Goal: Information Seeking & Learning: Learn about a topic

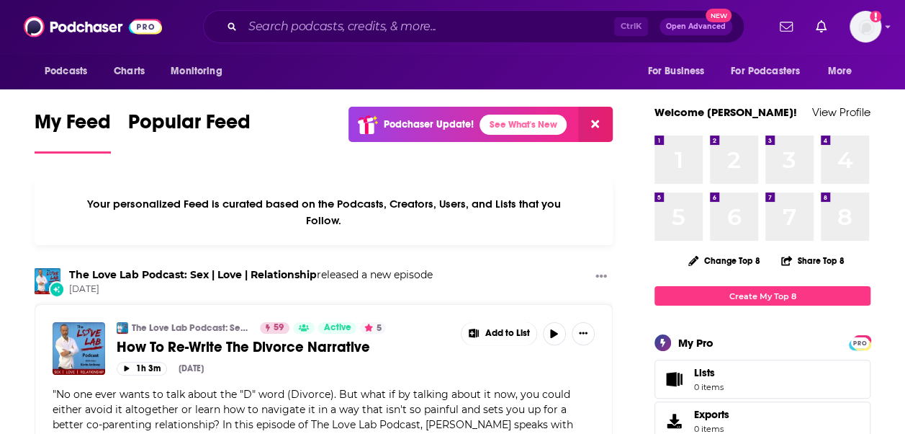
click at [292, 26] on input "Search podcasts, credits, & more..." at bounding box center [429, 26] width 372 height 23
click at [390, 27] on input "Search podcasts, credits, & more..." at bounding box center [429, 26] width 372 height 23
click at [317, 69] on div "Podcasts Charts Monitoring For Business For Podcasters More" at bounding box center [452, 71] width 905 height 36
click at [271, 29] on input "Search podcasts, credits, & more..." at bounding box center [429, 26] width 372 height 23
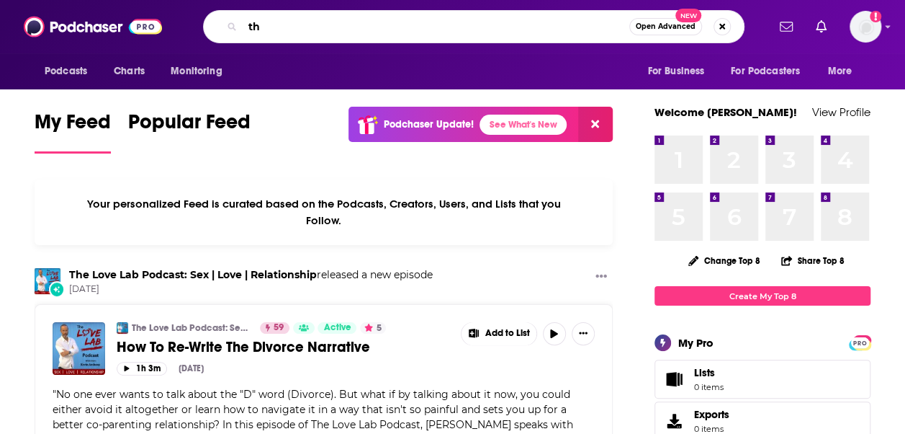
type input "t"
type input "marketing architects"
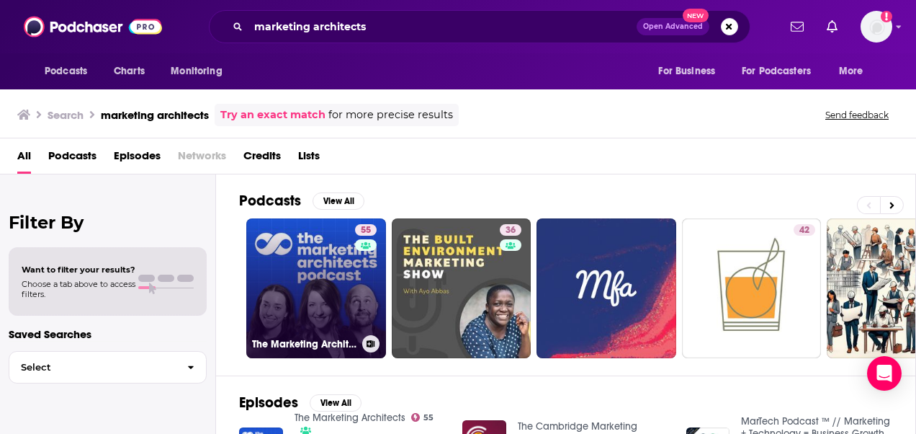
click at [318, 292] on link "55 The Marketing Architects" at bounding box center [316, 288] width 140 height 140
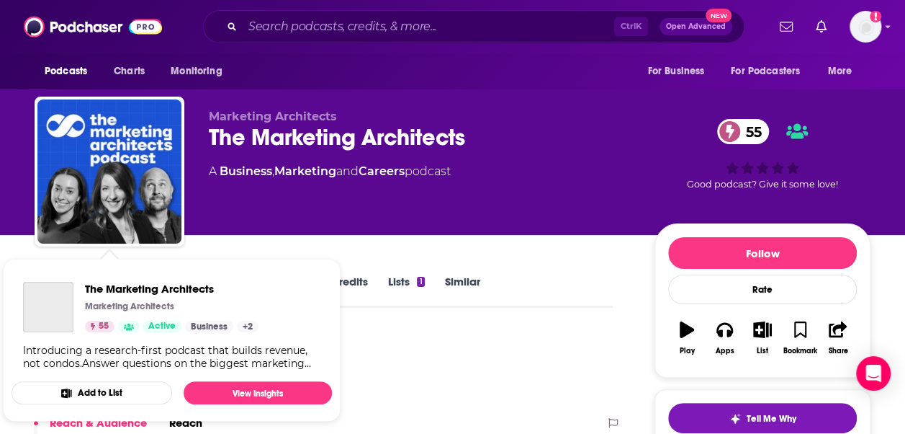
scroll to position [37, 0]
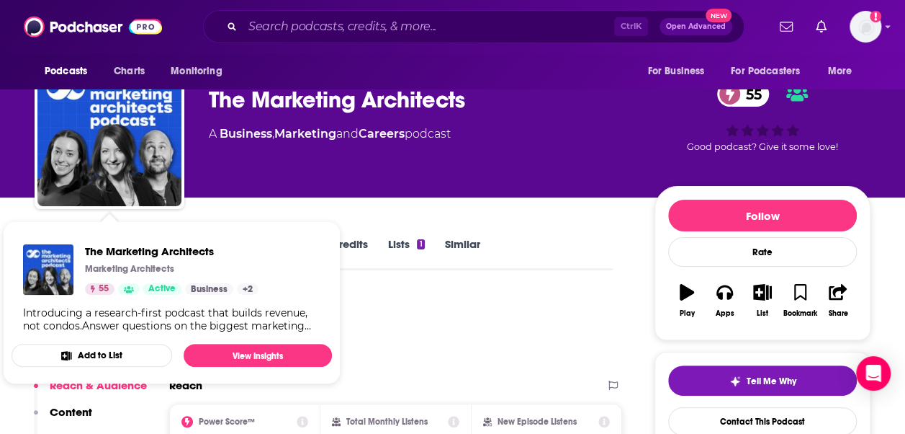
click at [491, 319] on div "Podcast Insights" at bounding box center [318, 329] width 567 height 73
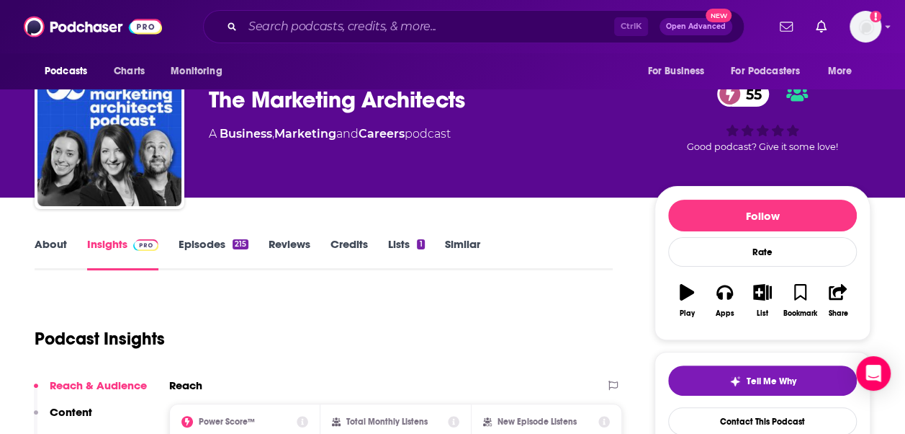
click at [52, 241] on link "About" at bounding box center [51, 253] width 32 height 33
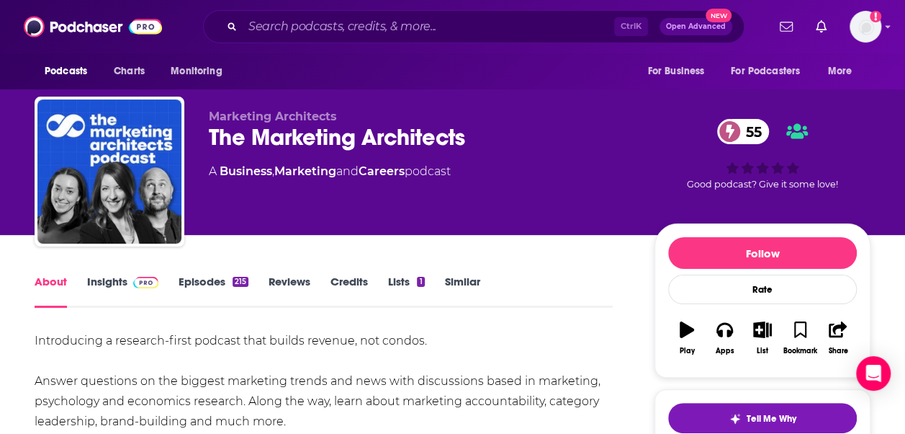
scroll to position [170, 0]
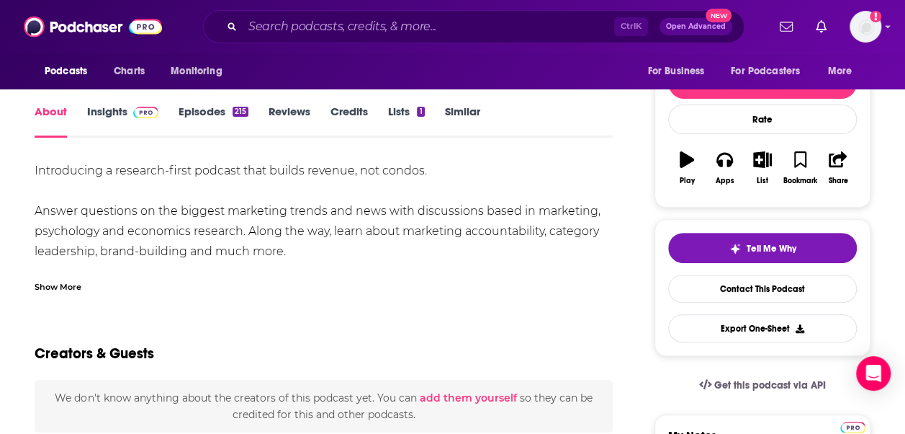
drag, startPoint x: 288, startPoint y: 248, endPoint x: 19, endPoint y: 213, distance: 271.5
copy div "Answer questions on the biggest marketing trends and news with discussions base…"
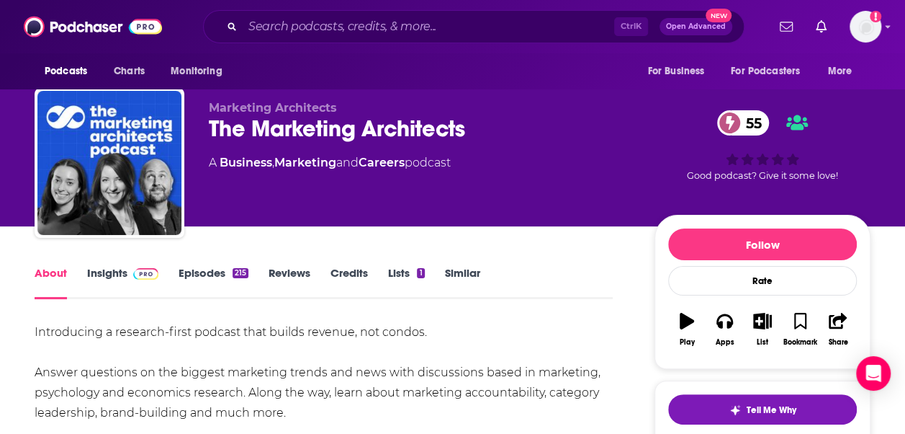
scroll to position [0, 0]
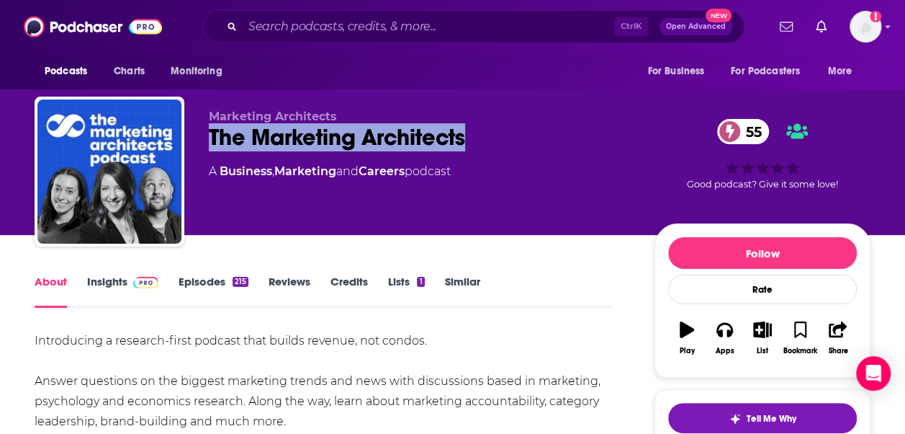
drag, startPoint x: 202, startPoint y: 142, endPoint x: 495, endPoint y: 124, distance: 292.9
click at [495, 124] on div "Marketing Architects The Marketing Architects 55 A Business , Marketing and Car…" at bounding box center [453, 174] width 836 height 156
drag, startPoint x: 495, startPoint y: 124, endPoint x: 438, endPoint y: 133, distance: 57.7
copy h1 "The Marketing Architects"
